Goal: Information Seeking & Learning: Learn about a topic

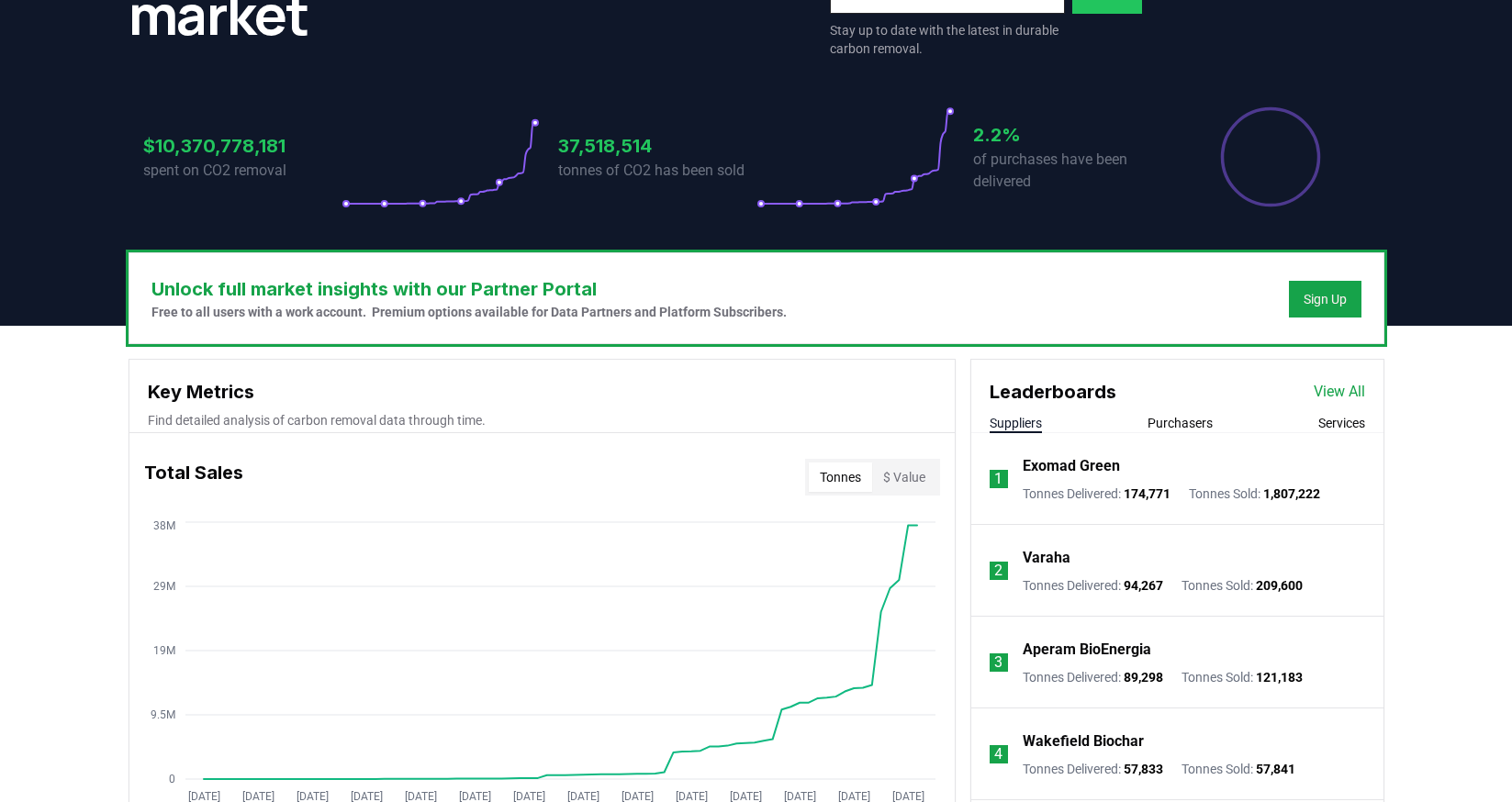
scroll to position [322, 0]
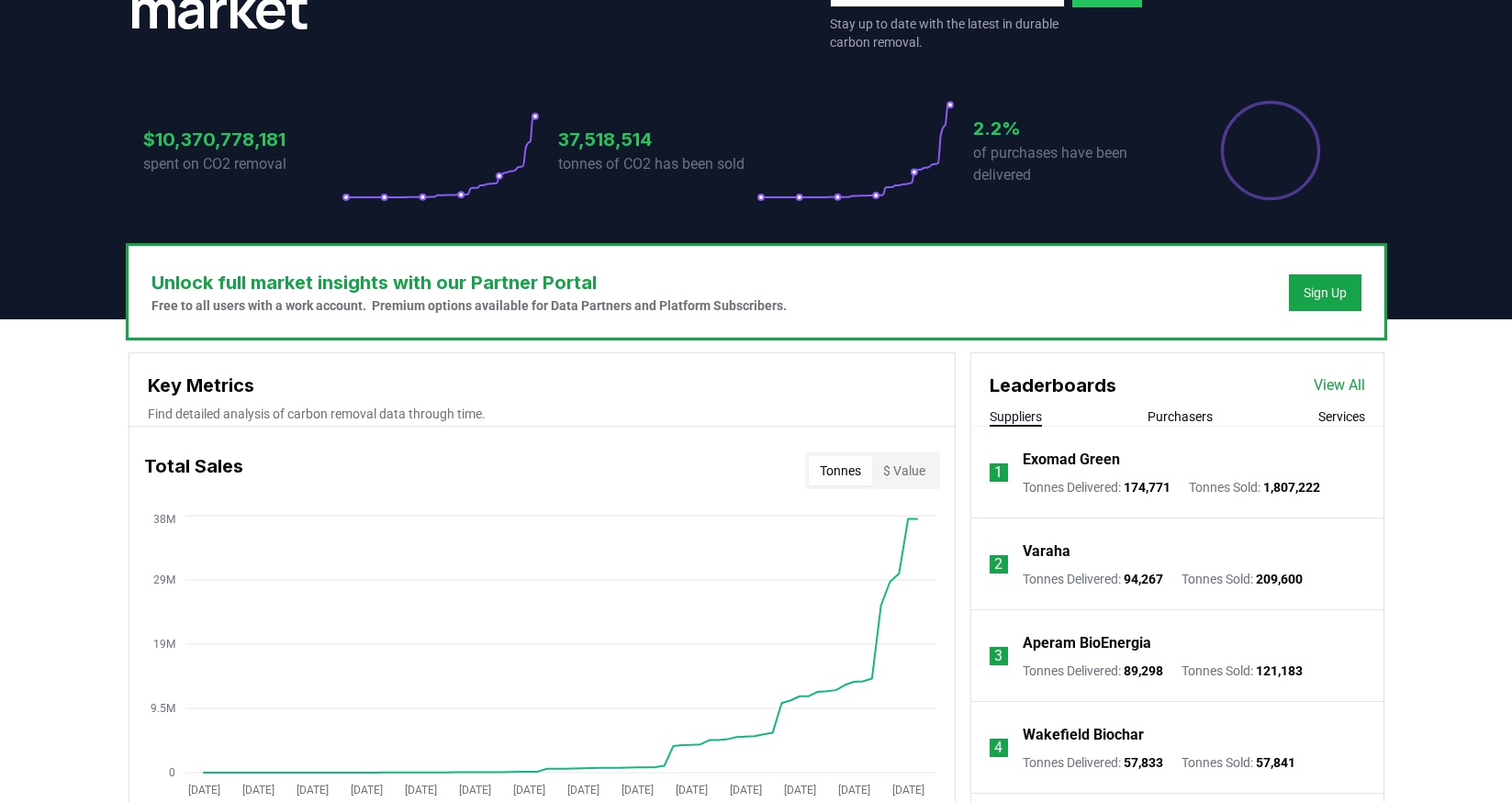
click at [1195, 418] on button "Purchasers" at bounding box center [1180, 417] width 66 height 18
click at [1025, 408] on button "Suppliers" at bounding box center [1016, 417] width 53 height 18
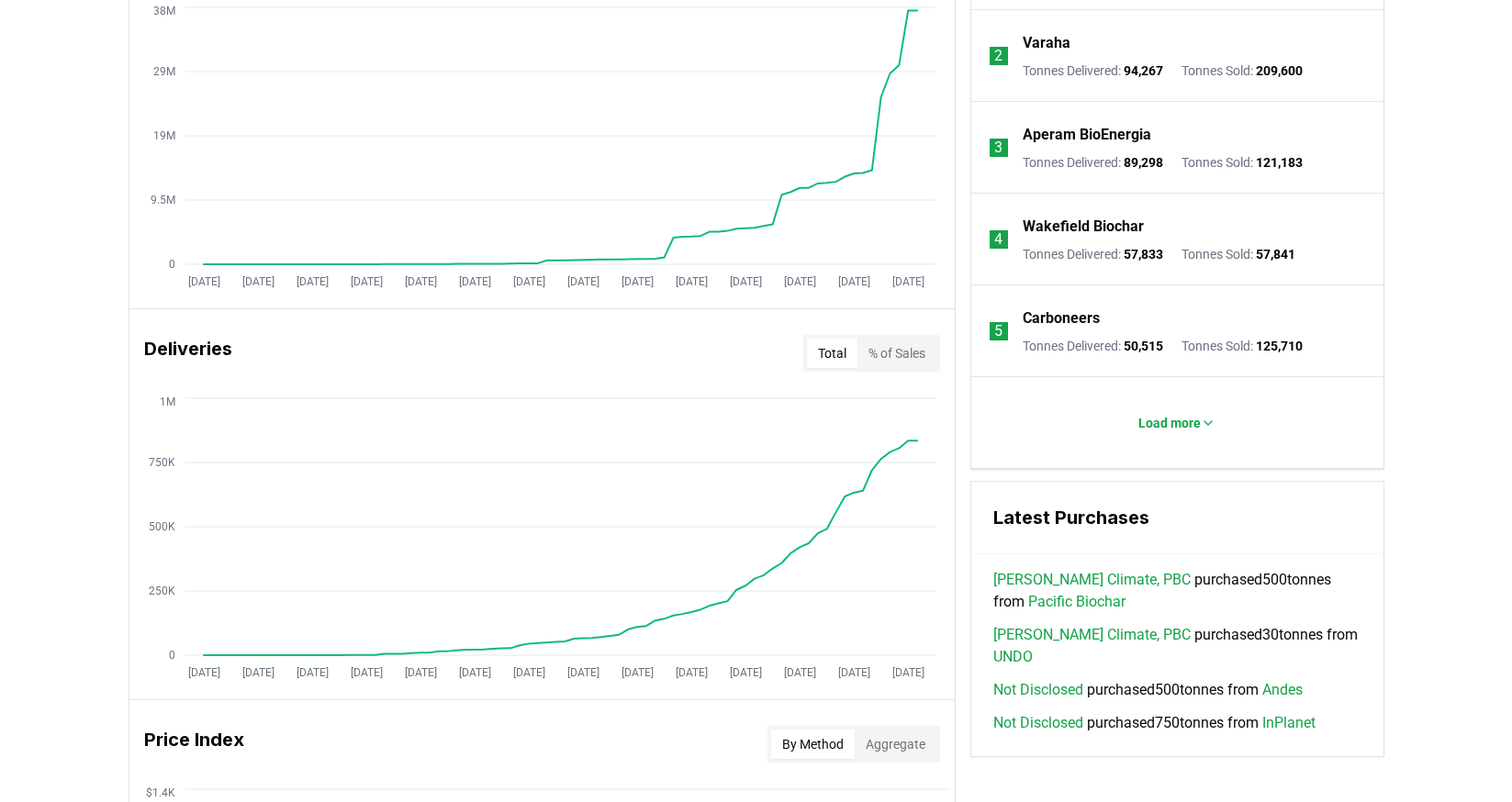
scroll to position [833, 0]
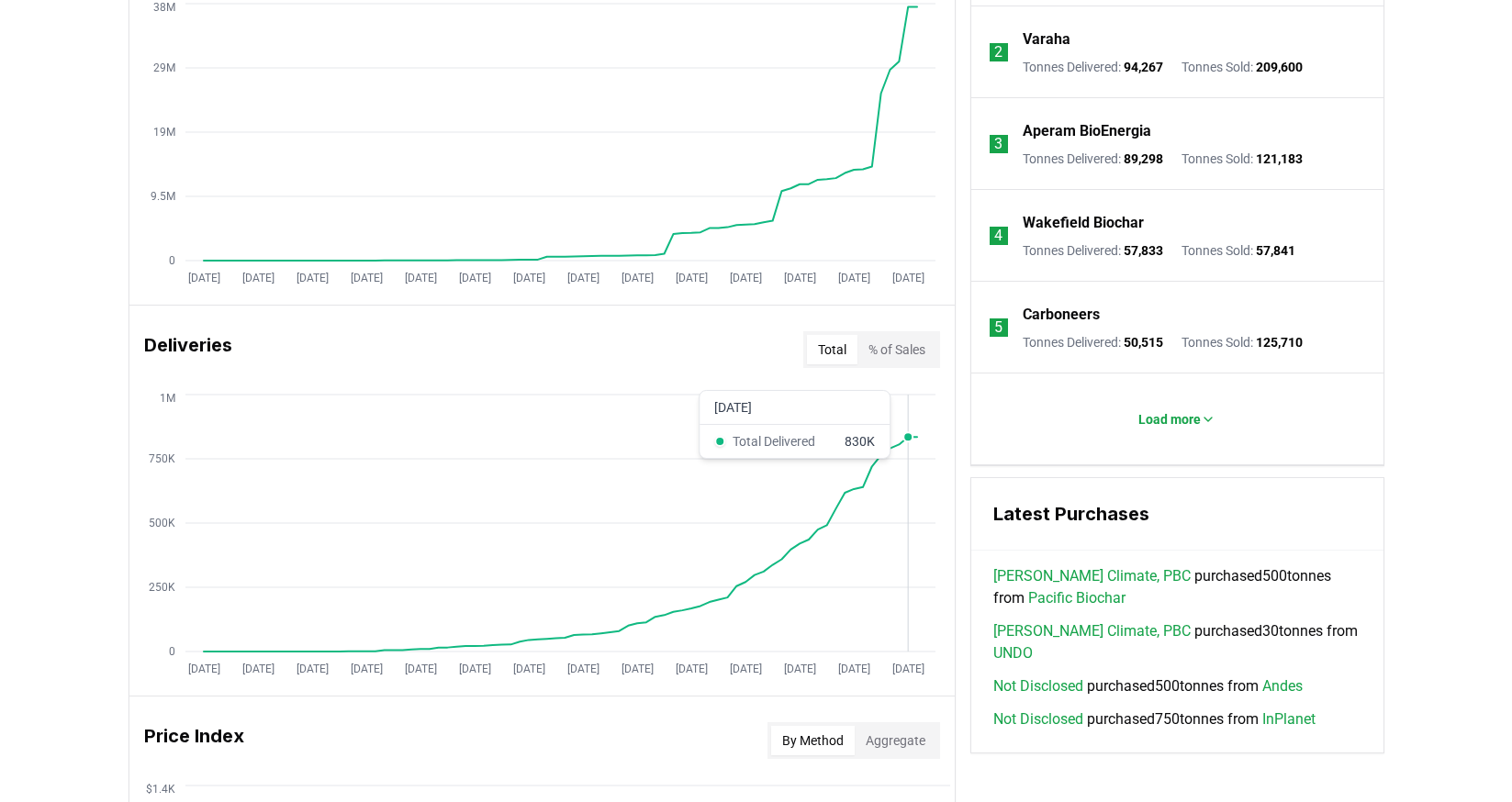
click at [911, 435] on circle at bounding box center [908, 437] width 9 height 9
click at [915, 438] on circle at bounding box center [917, 437] width 9 height 9
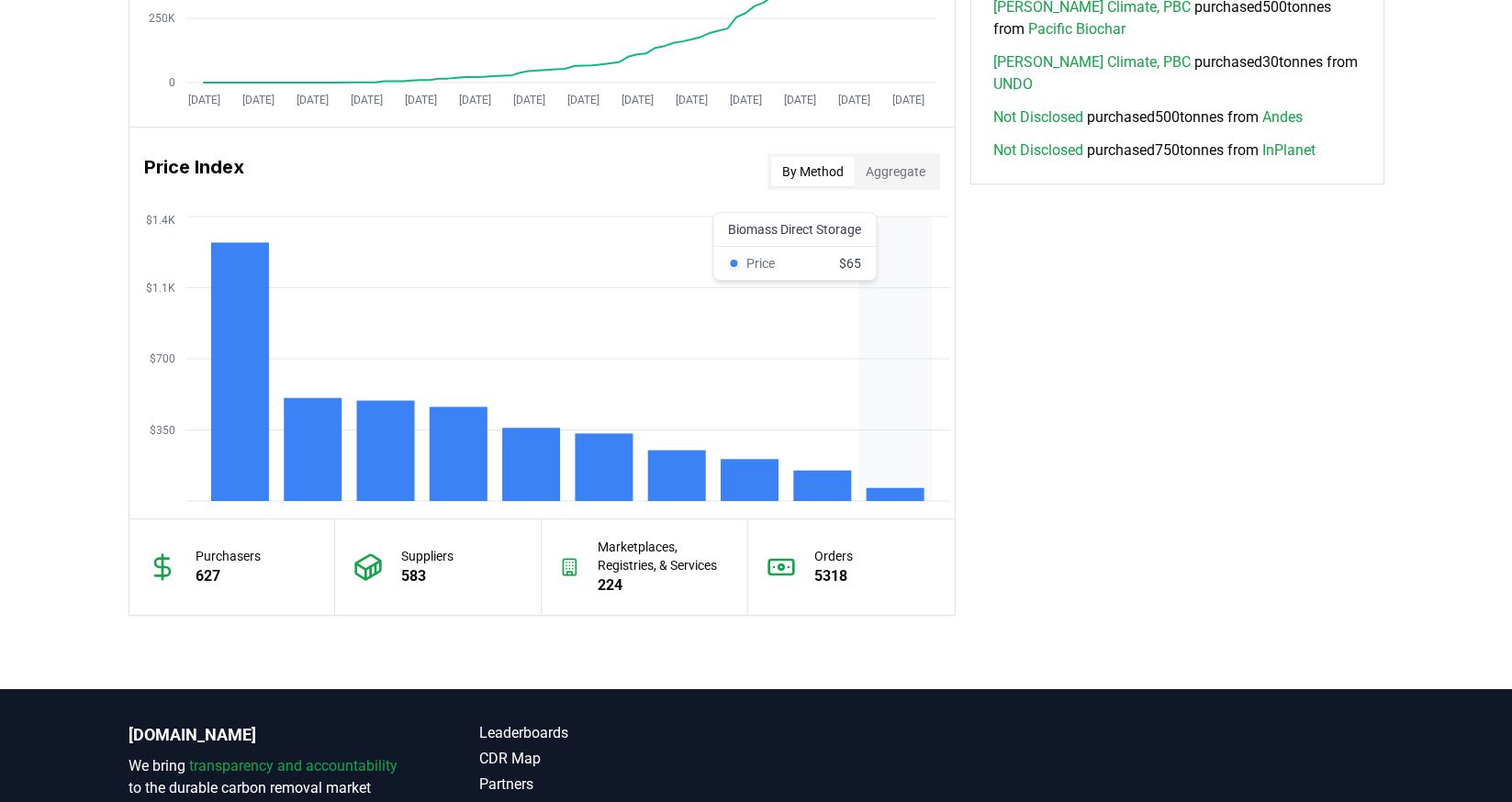
scroll to position [1558, 0]
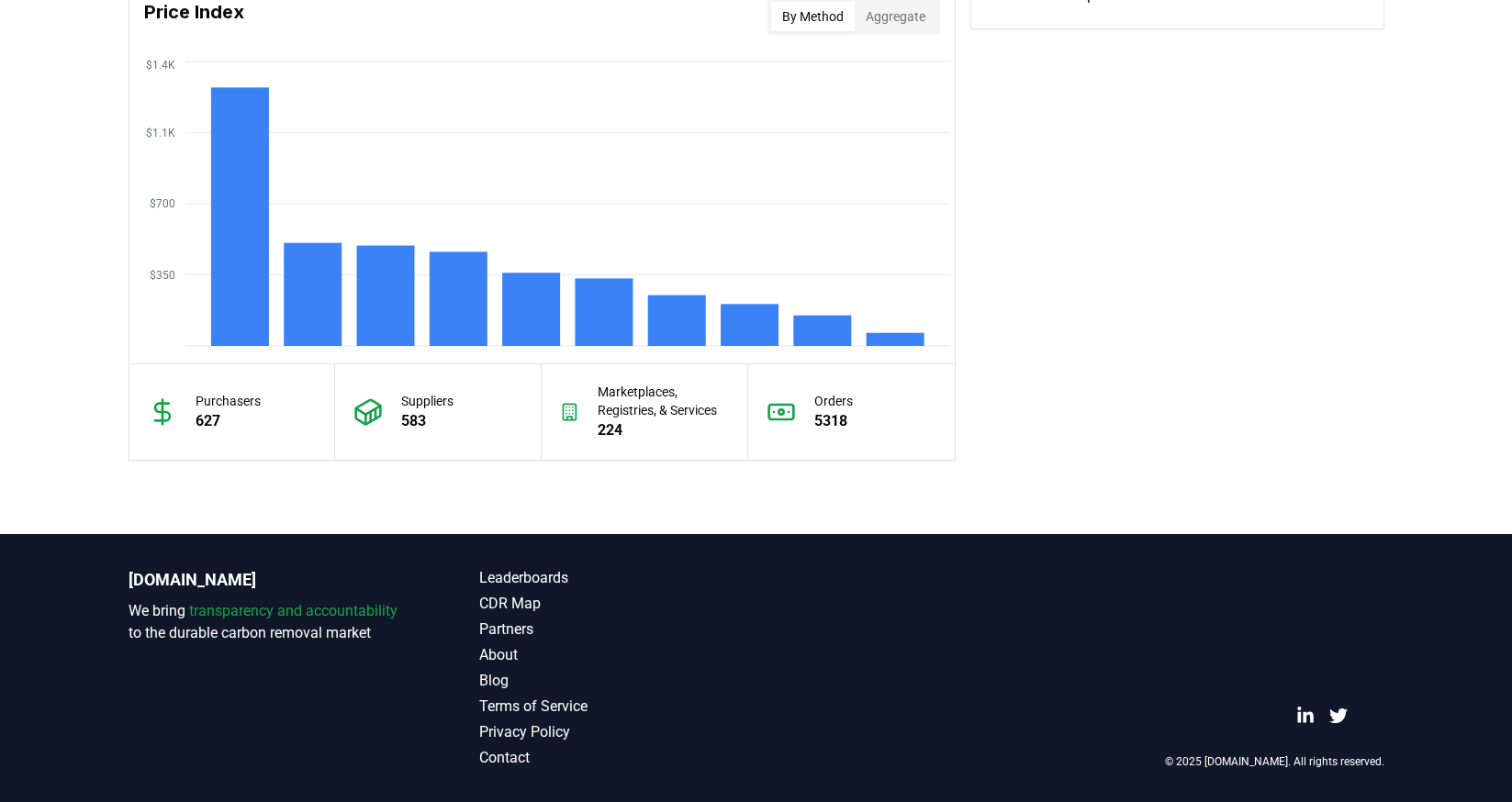
click at [217, 421] on p "627" at bounding box center [228, 421] width 66 height 22
click at [156, 427] on div "Purchasers 627" at bounding box center [233, 411] width 207 height 95
click at [159, 418] on icon at bounding box center [163, 412] width 30 height 30
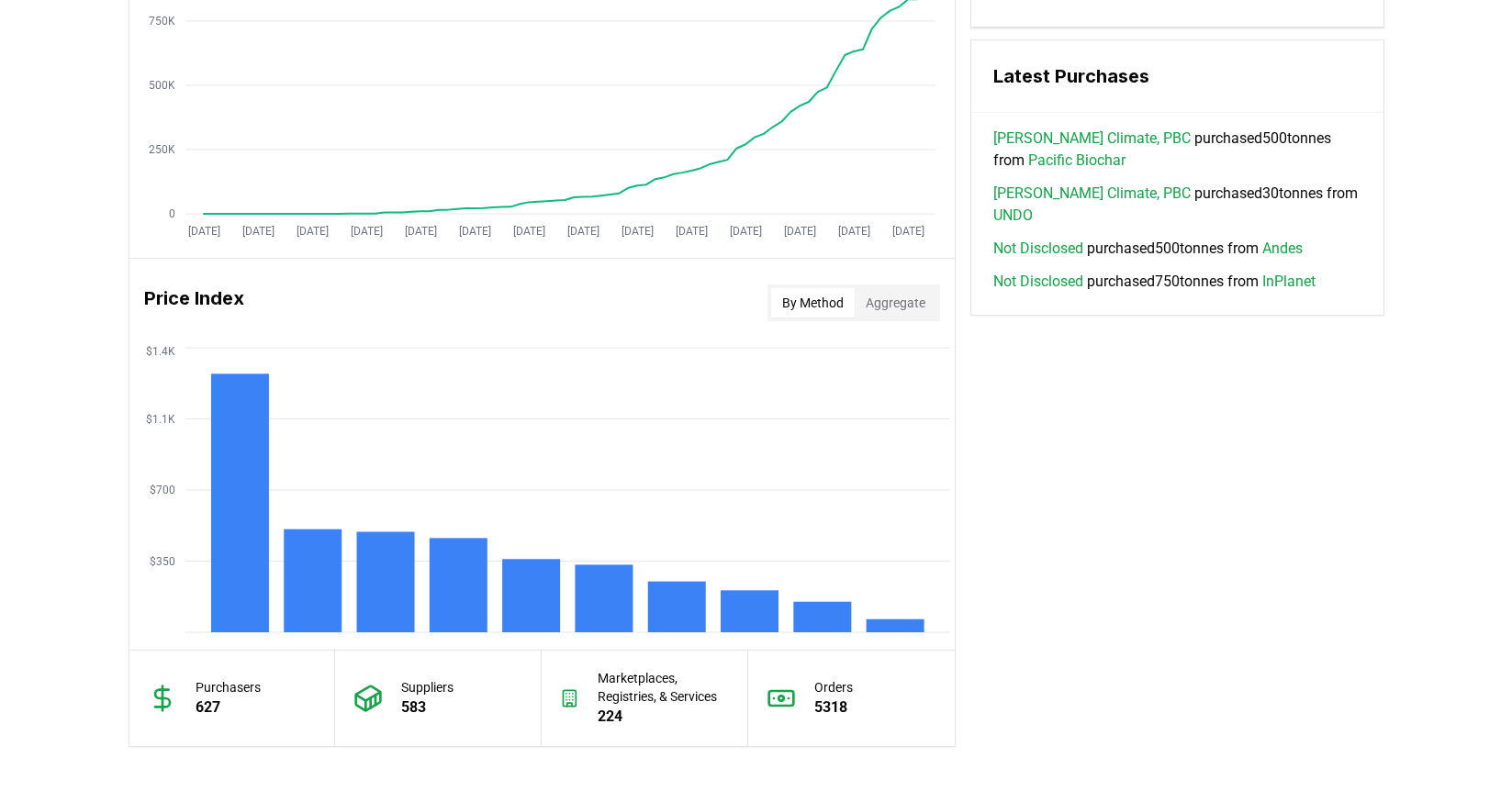
scroll to position [1184, 0]
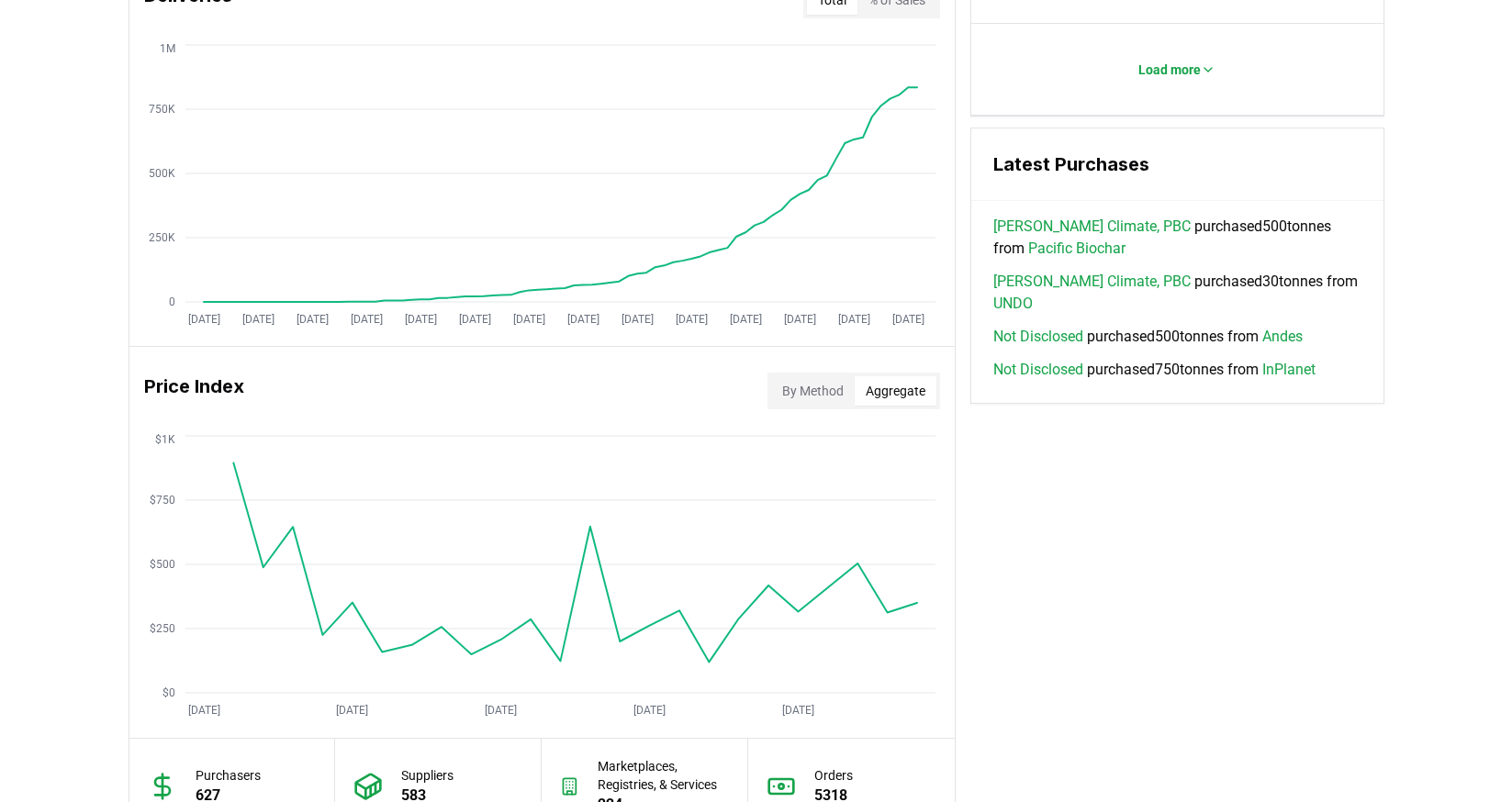
click at [882, 391] on button "Aggregate" at bounding box center [896, 391] width 81 height 30
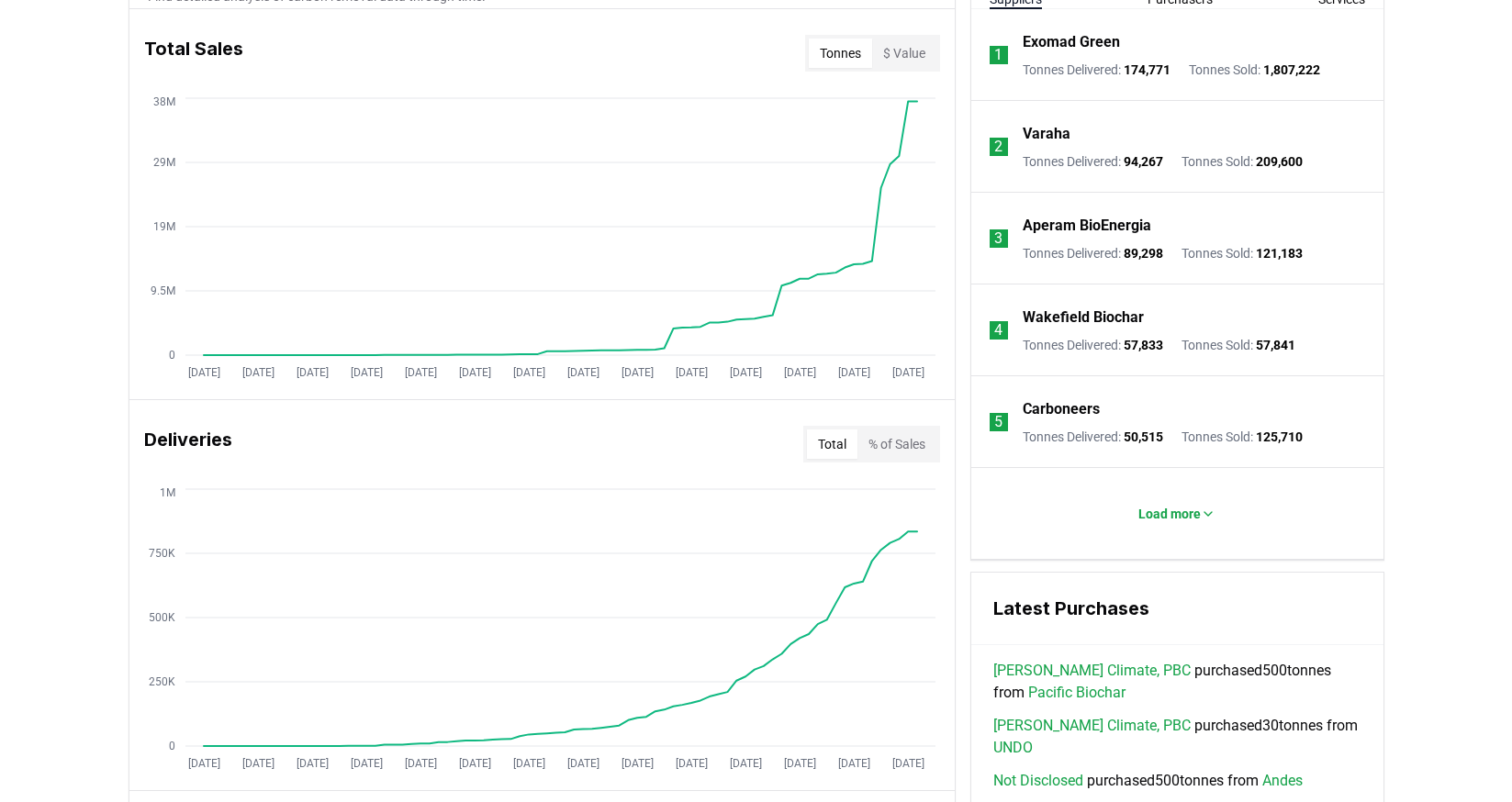
scroll to position [736, 0]
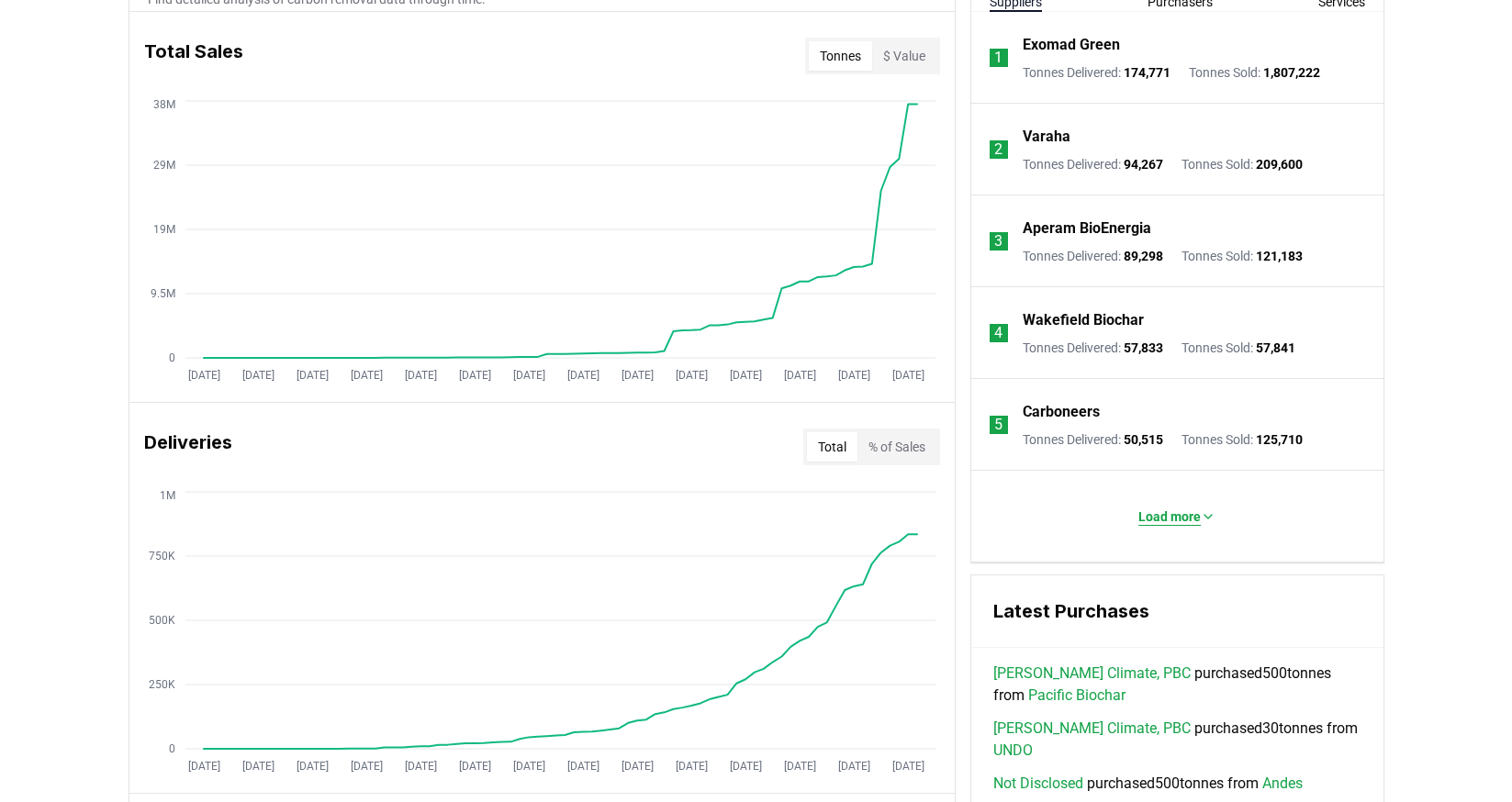
click at [1177, 522] on p "Load more" at bounding box center [1170, 516] width 63 height 18
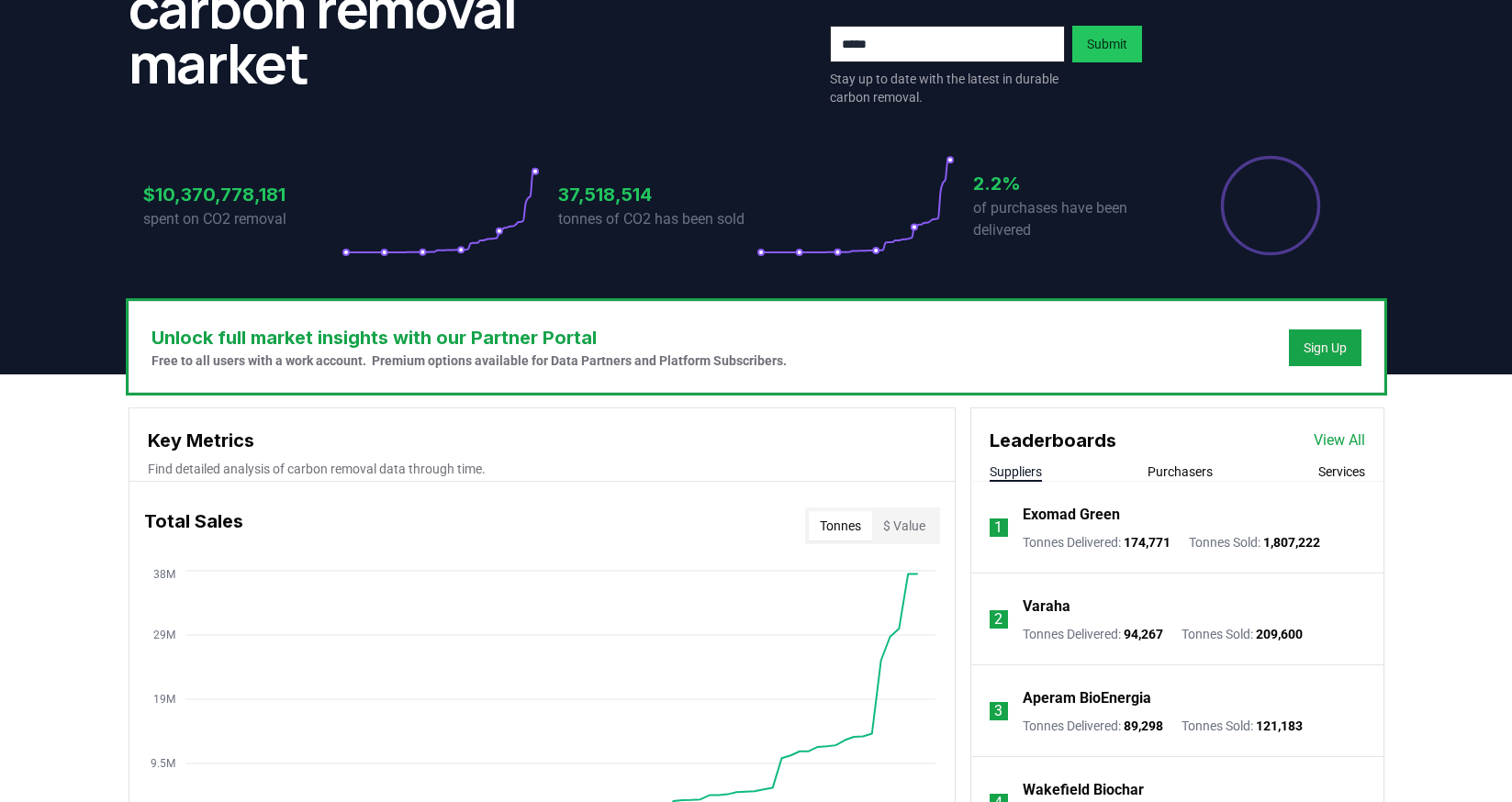
scroll to position [293, 0]
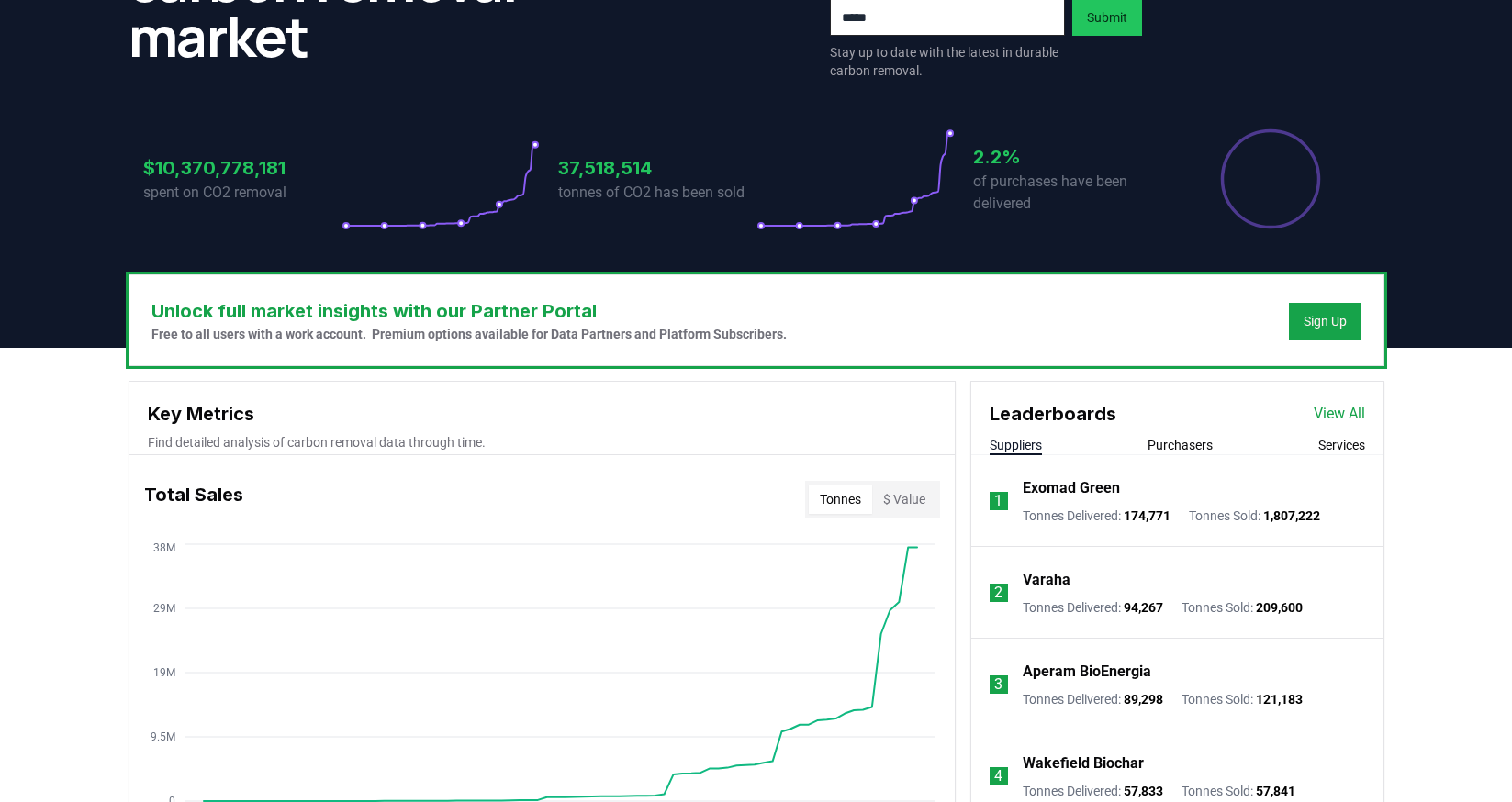
click at [1345, 411] on link "View All" at bounding box center [1340, 414] width 52 height 22
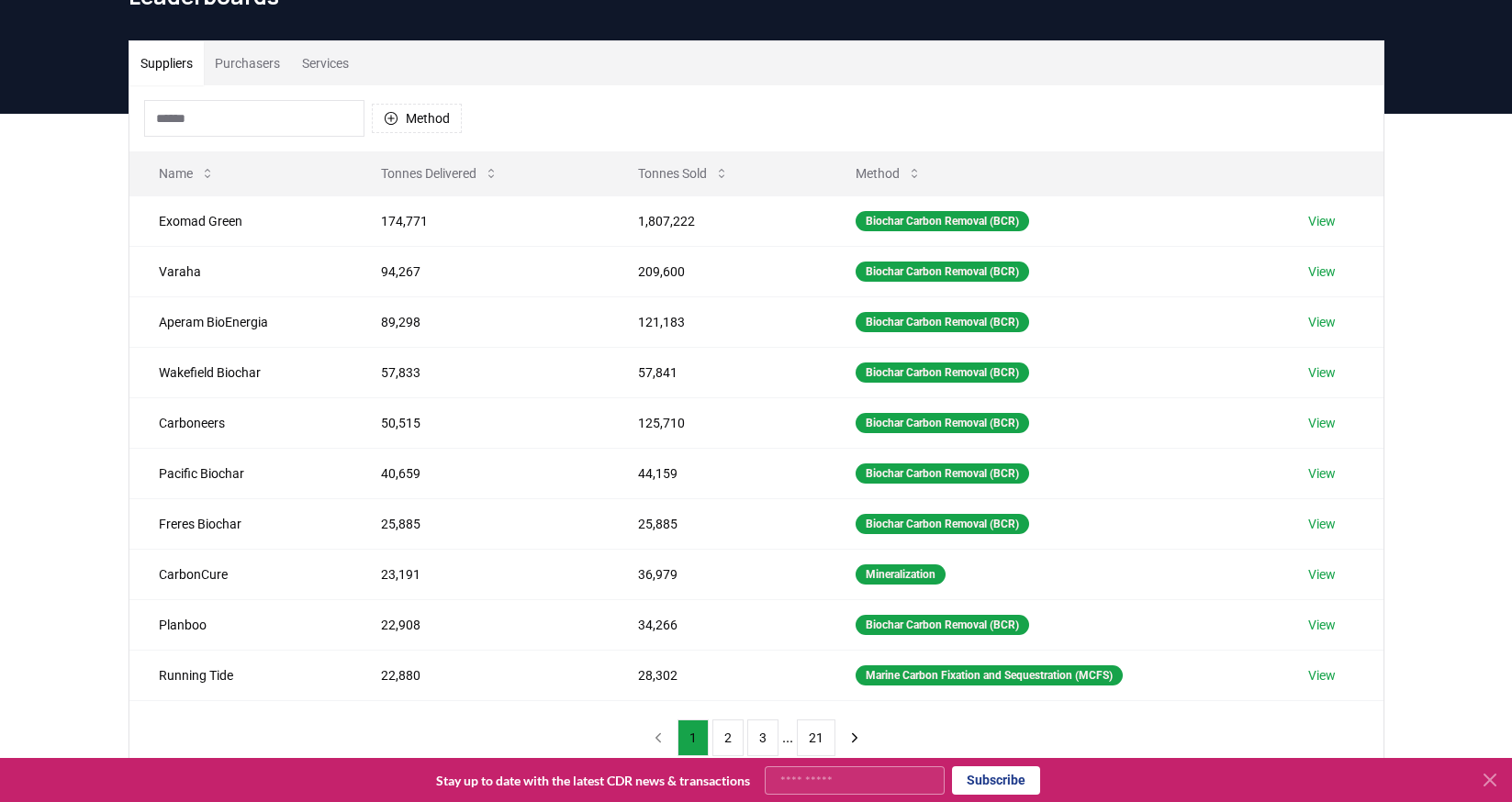
scroll to position [68, 0]
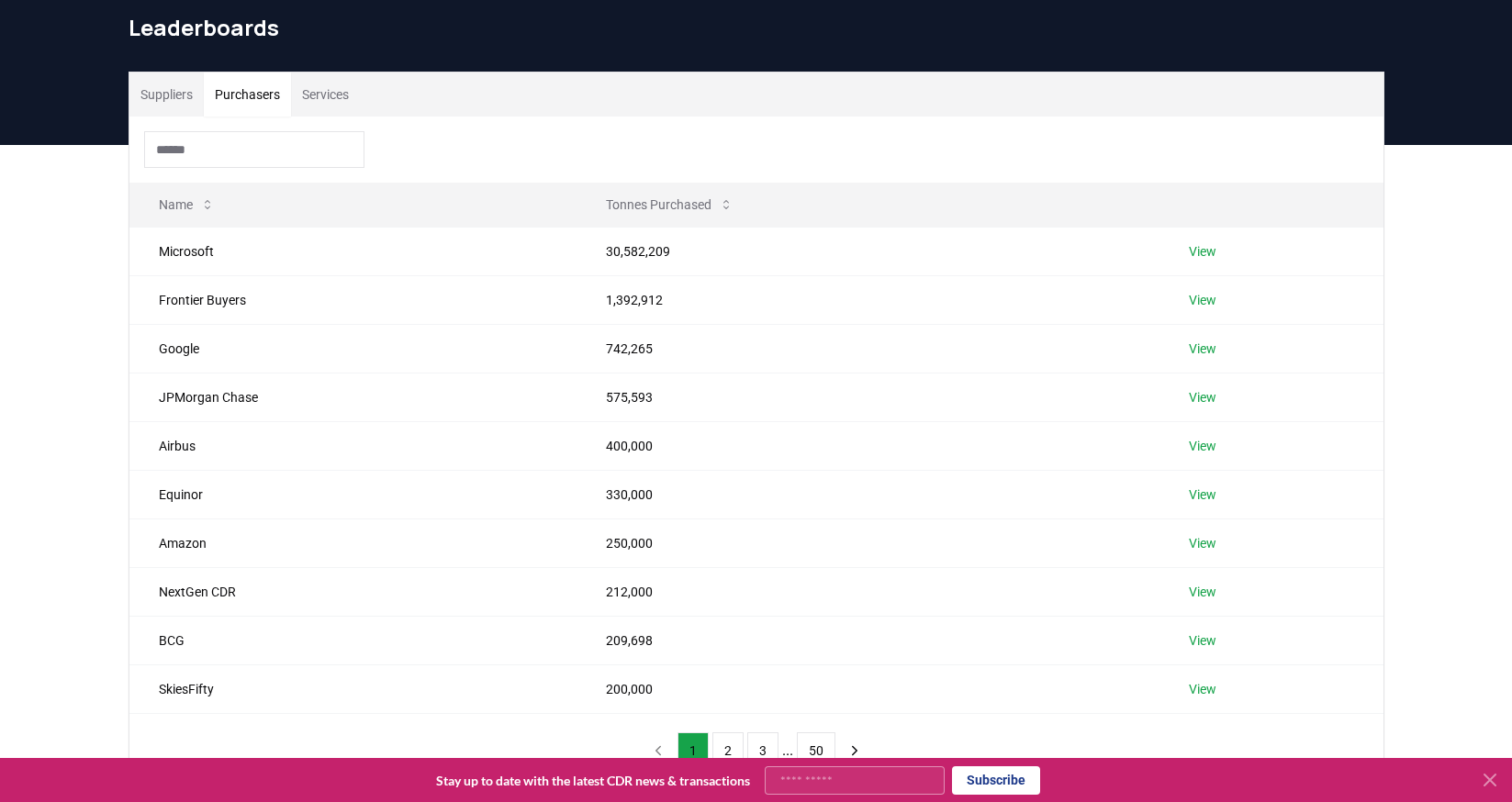
click at [246, 98] on button "Purchasers" at bounding box center [248, 94] width 87 height 44
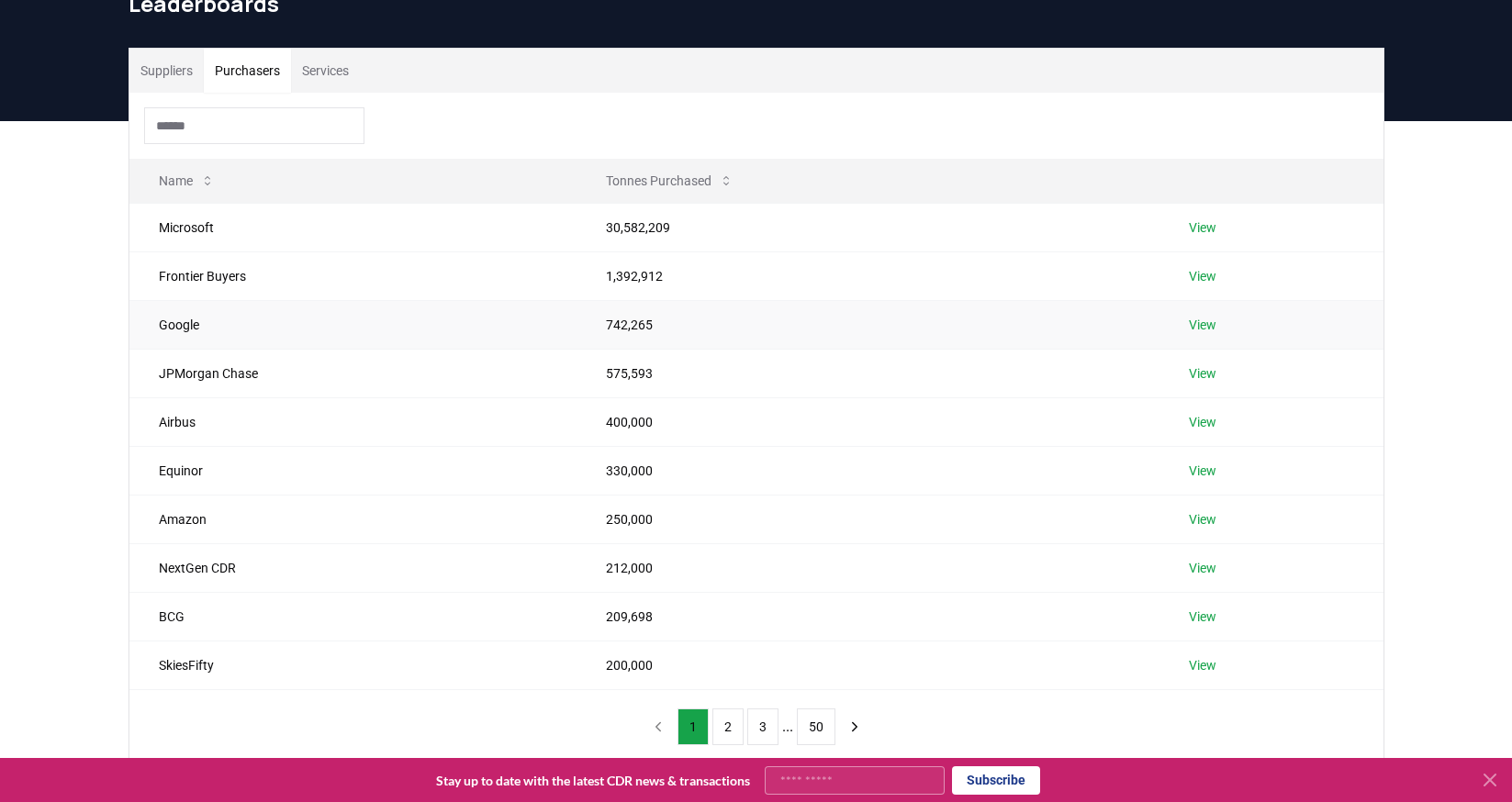
scroll to position [92, 0]
click at [725, 727] on button "2" at bounding box center [728, 726] width 31 height 37
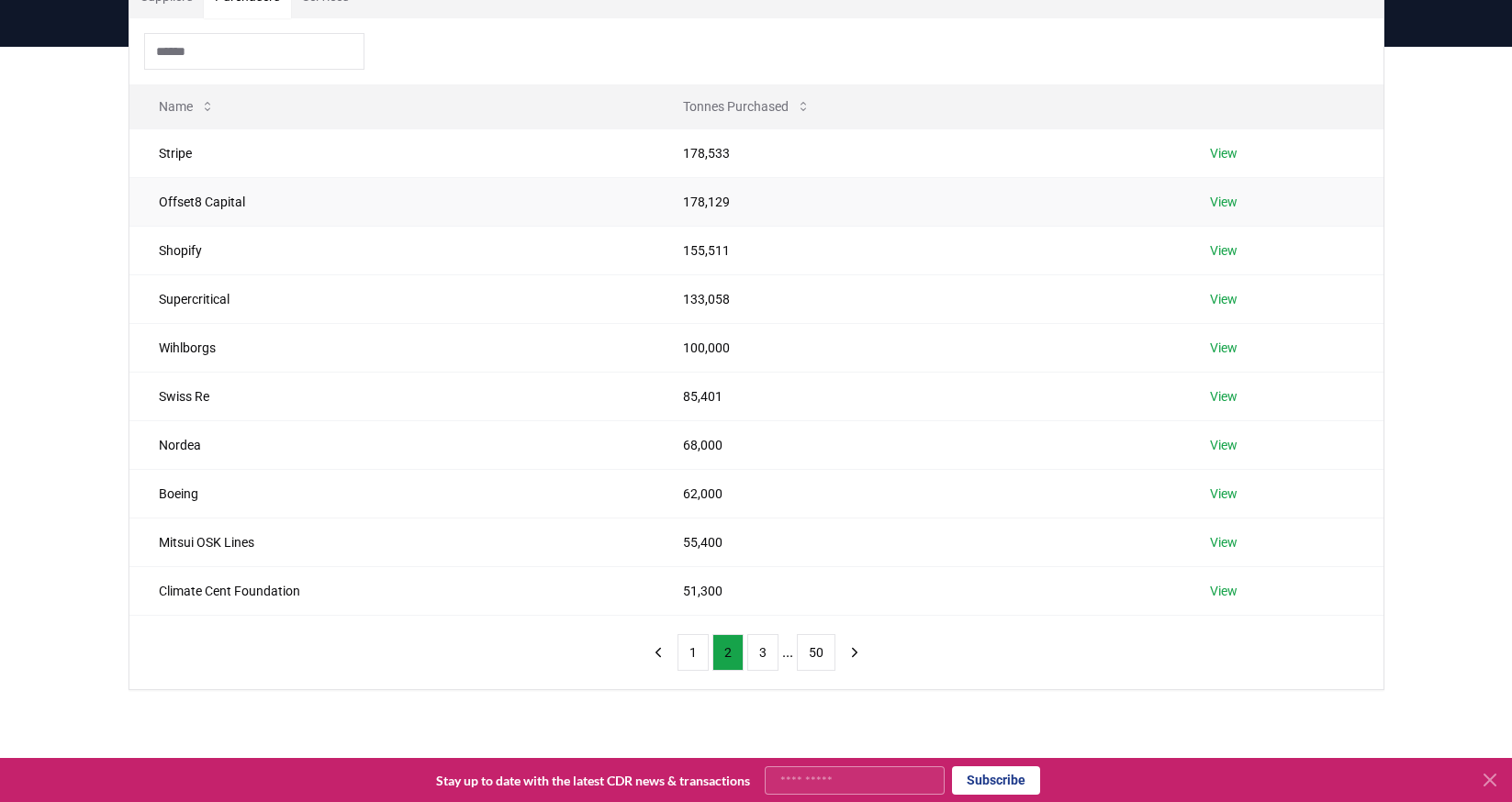
scroll to position [171, 0]
